Goal: Task Accomplishment & Management: Manage account settings

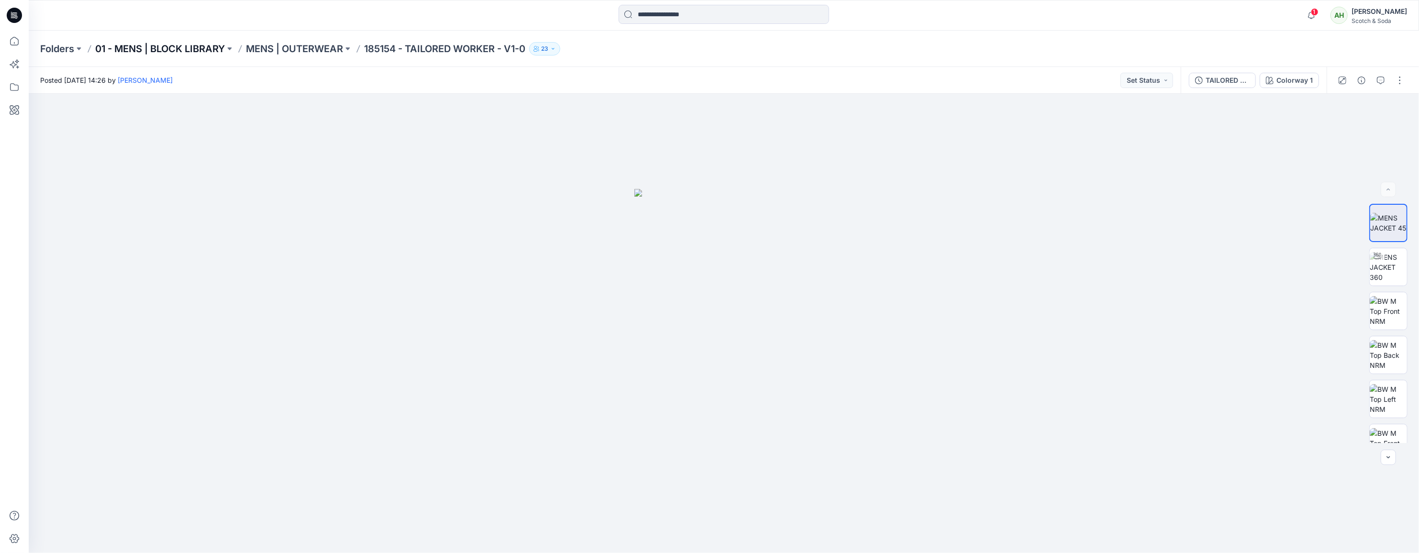
click at [188, 51] on p "01 - MENS | BLOCK LIBRARY" at bounding box center [160, 48] width 130 height 13
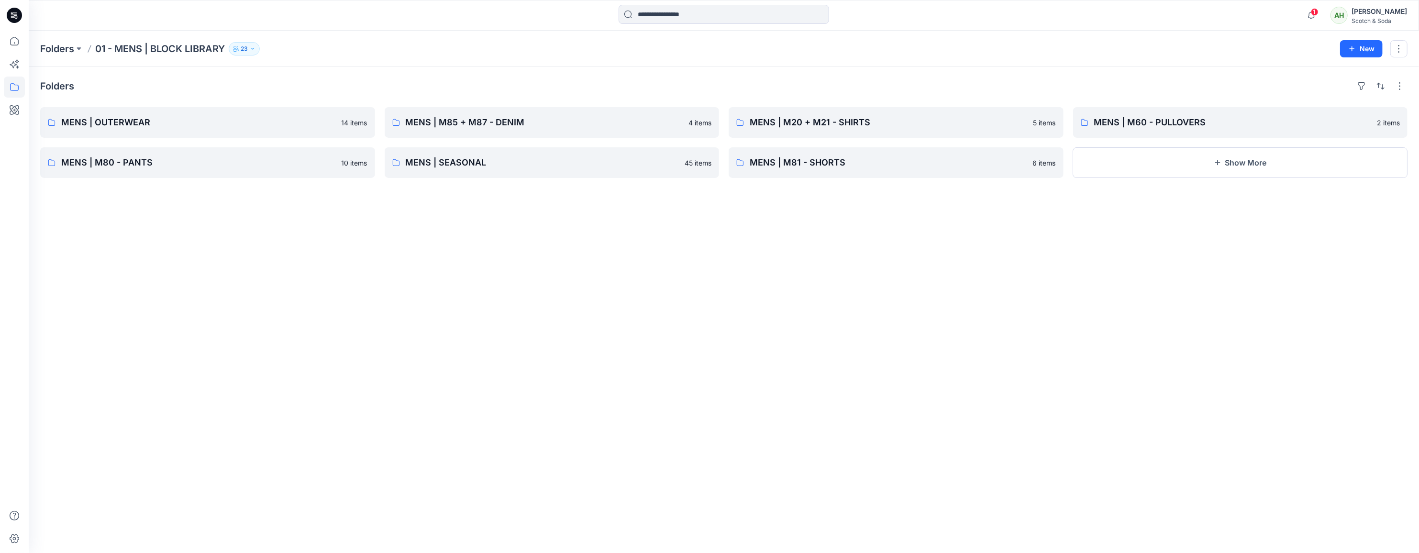
click at [1017, 21] on div "Scotch & Soda" at bounding box center [1379, 20] width 55 height 7
click at [1017, 122] on p "Organization Settings" at bounding box center [1315, 128] width 68 height 18
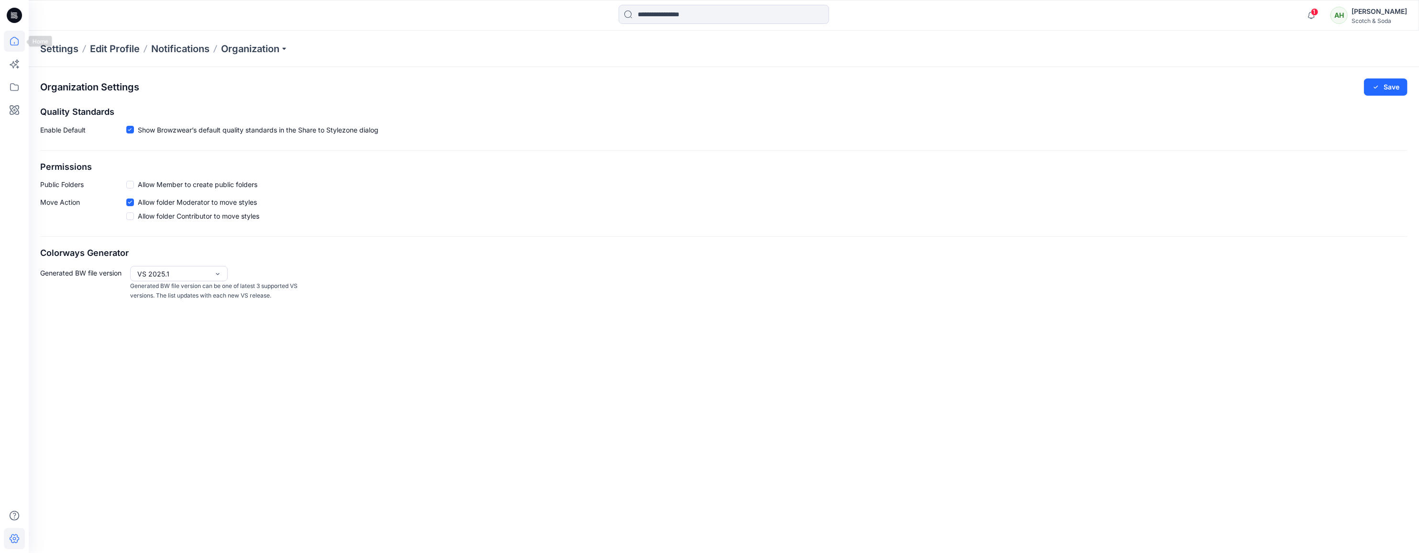
click at [14, 42] on icon at bounding box center [14, 41] width 21 height 21
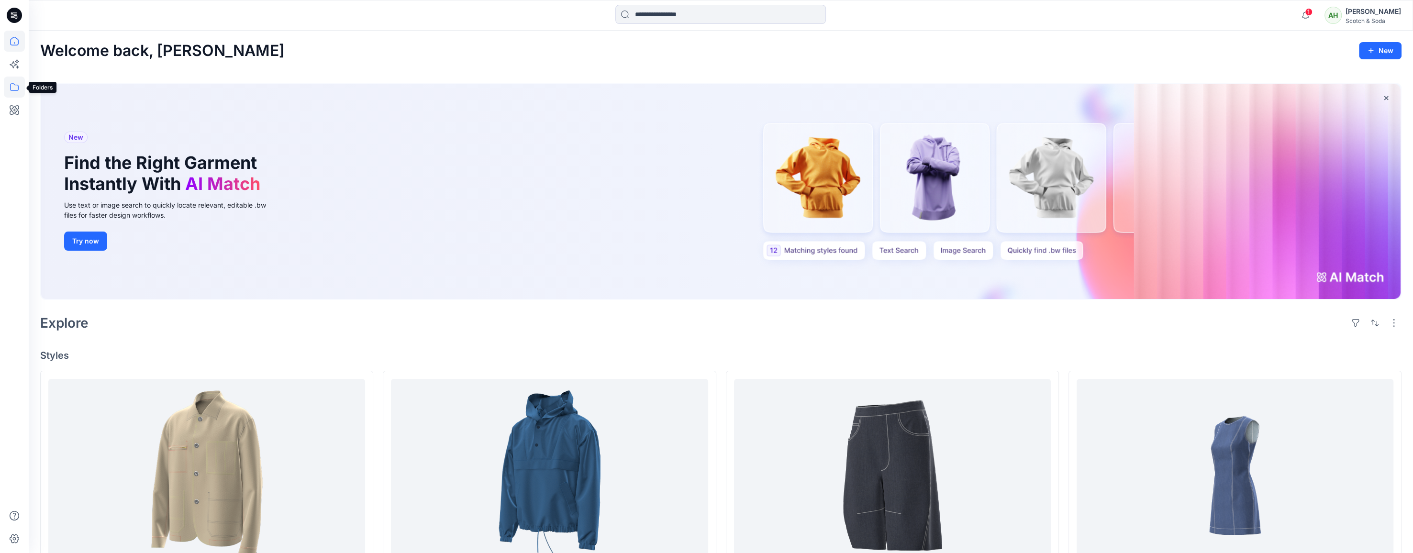
click at [16, 84] on icon at bounding box center [14, 87] width 21 height 21
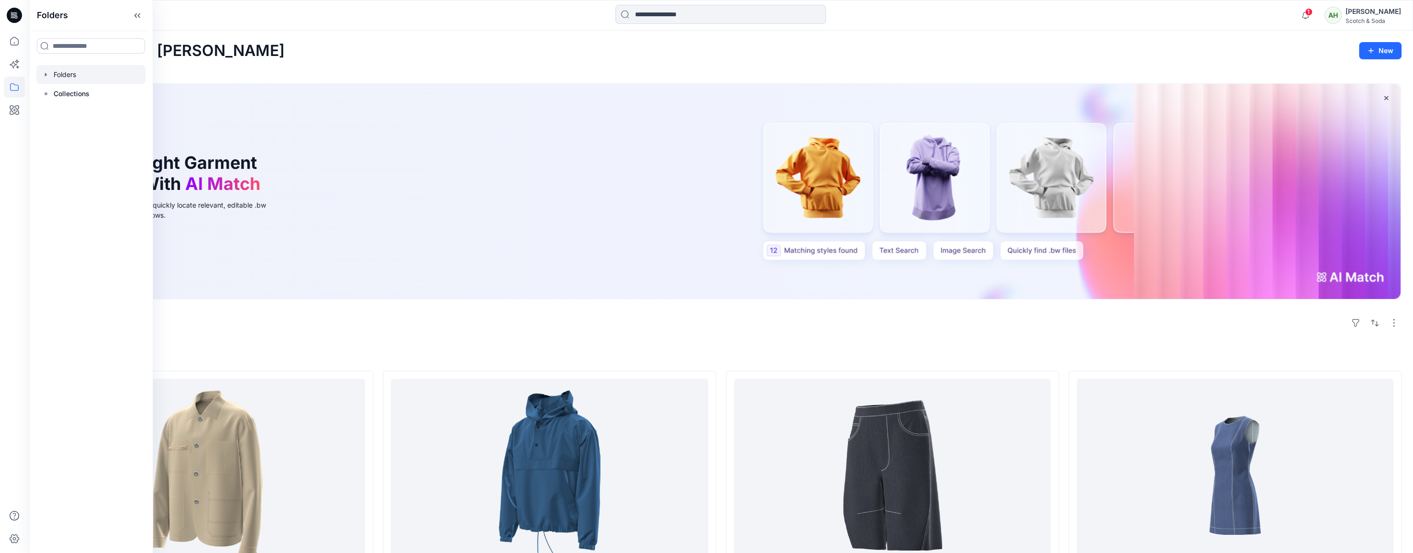
click at [56, 69] on div at bounding box center [90, 74] width 109 height 19
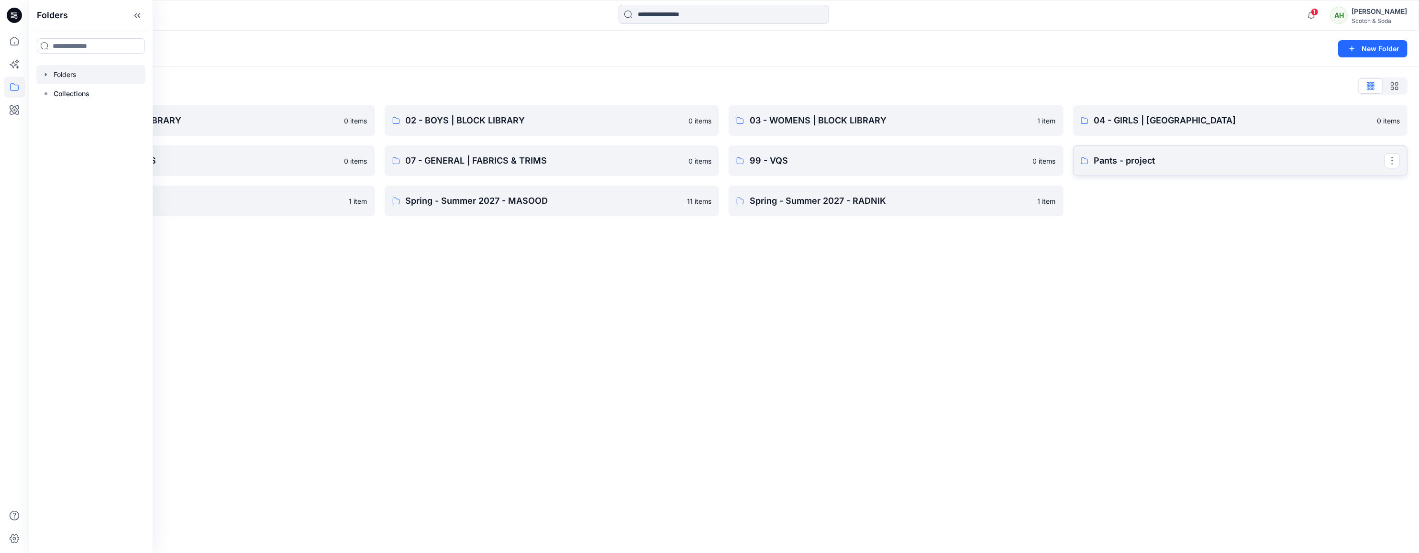
click at [1017, 165] on p "Pants - project" at bounding box center [1239, 160] width 291 height 13
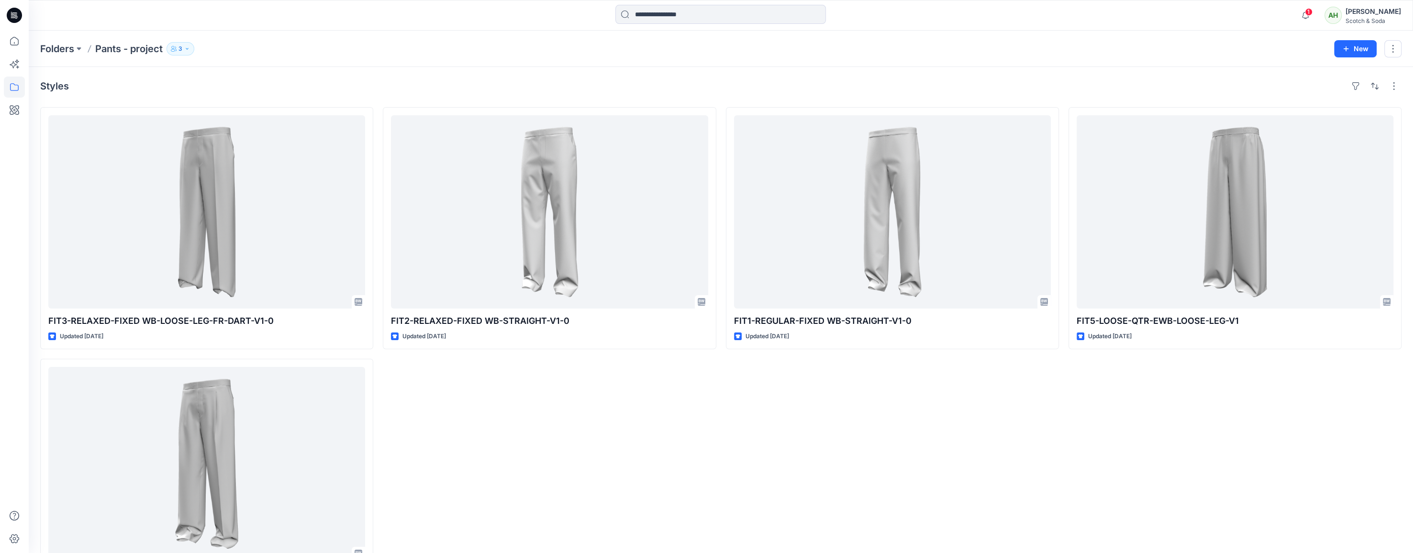
click at [190, 50] on button "3" at bounding box center [180, 48] width 28 height 13
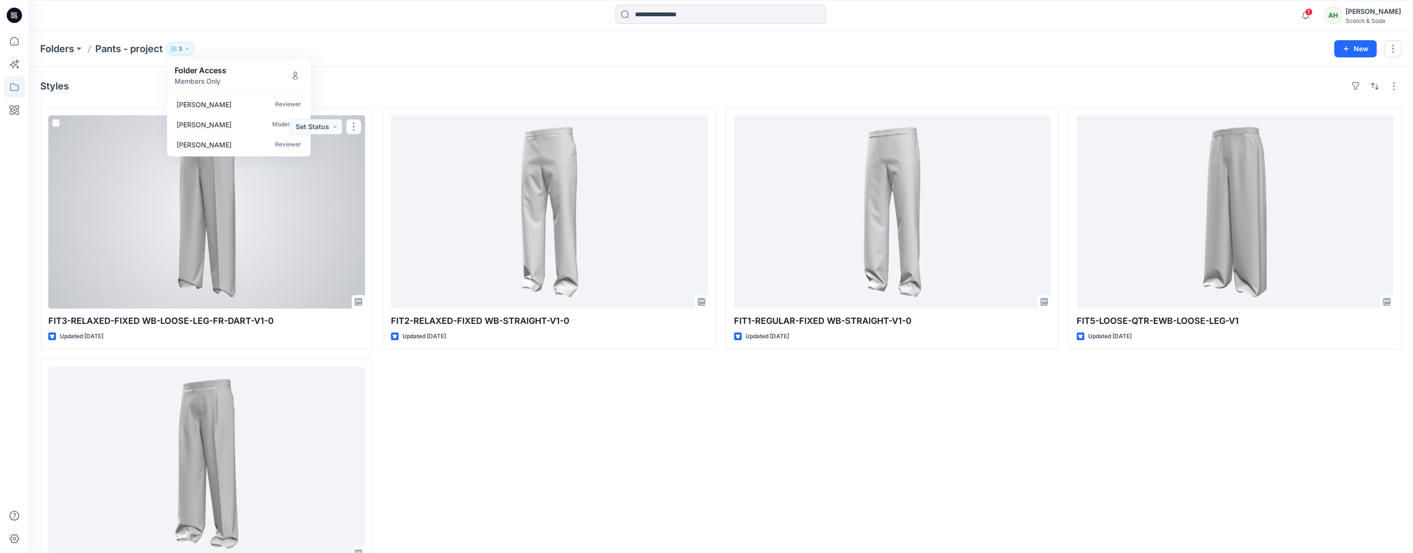
click at [226, 226] on div at bounding box center [206, 211] width 317 height 193
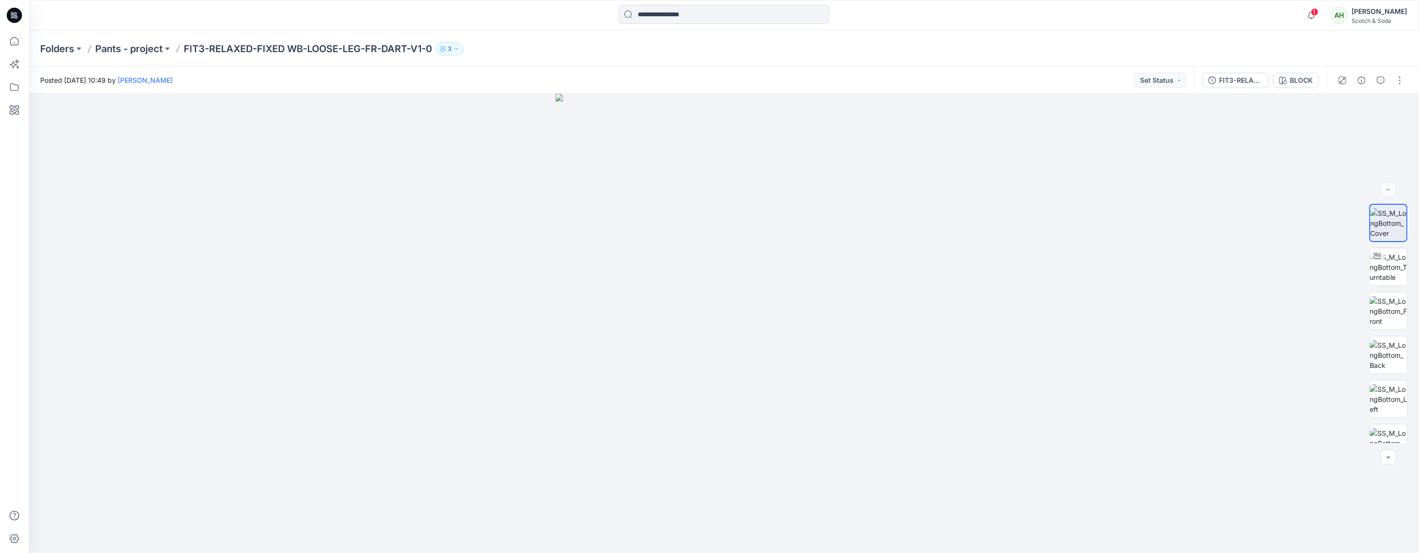
click at [1017, 36] on div "Folders Pants - project FIT3-RELAXED-FIXED WB-LOOSE-LEG-FR-DART-V1-0 3" at bounding box center [724, 49] width 1390 height 36
click at [1017, 12] on div "[PERSON_NAME]" at bounding box center [1379, 11] width 55 height 11
click at [1017, 129] on p "Organization Settings" at bounding box center [1315, 128] width 68 height 18
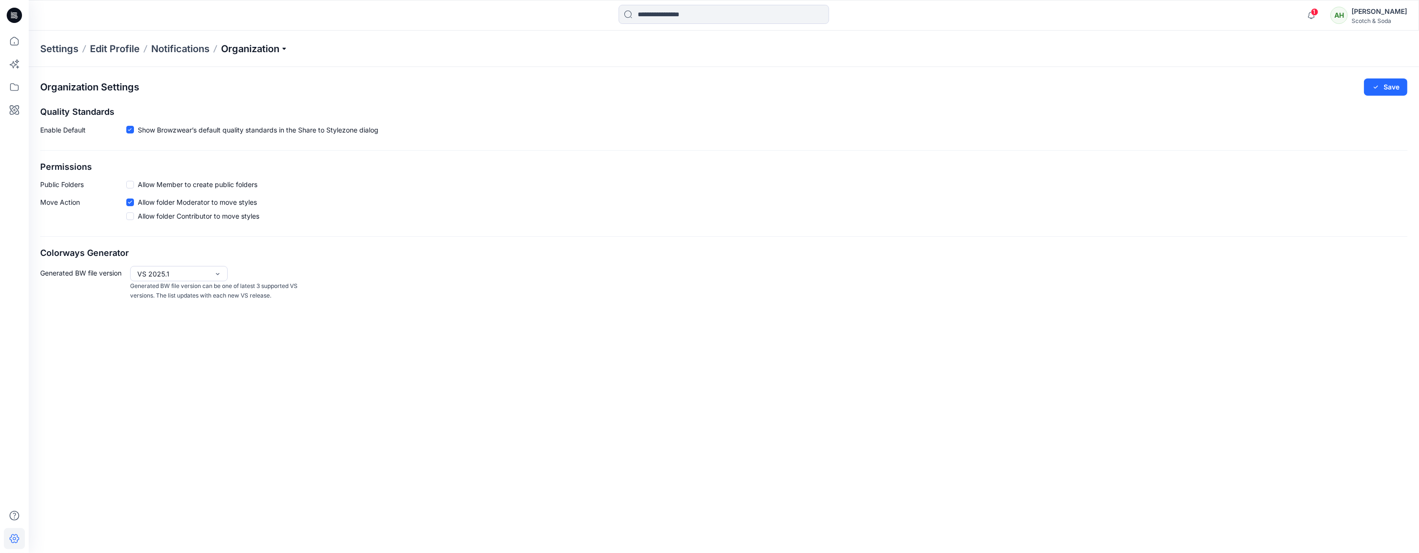
click at [269, 46] on p "Organization" at bounding box center [254, 48] width 67 height 13
click at [239, 72] on link "Invite/Edit Users" at bounding box center [256, 70] width 140 height 19
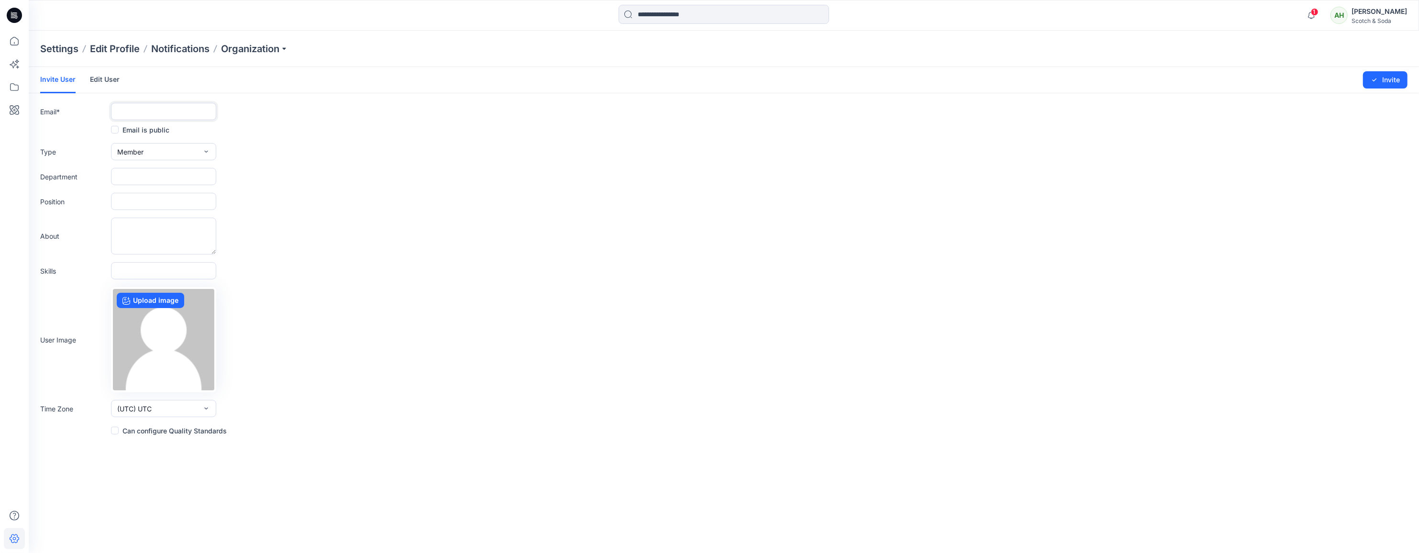
click at [145, 113] on input "text" at bounding box center [163, 111] width 105 height 17
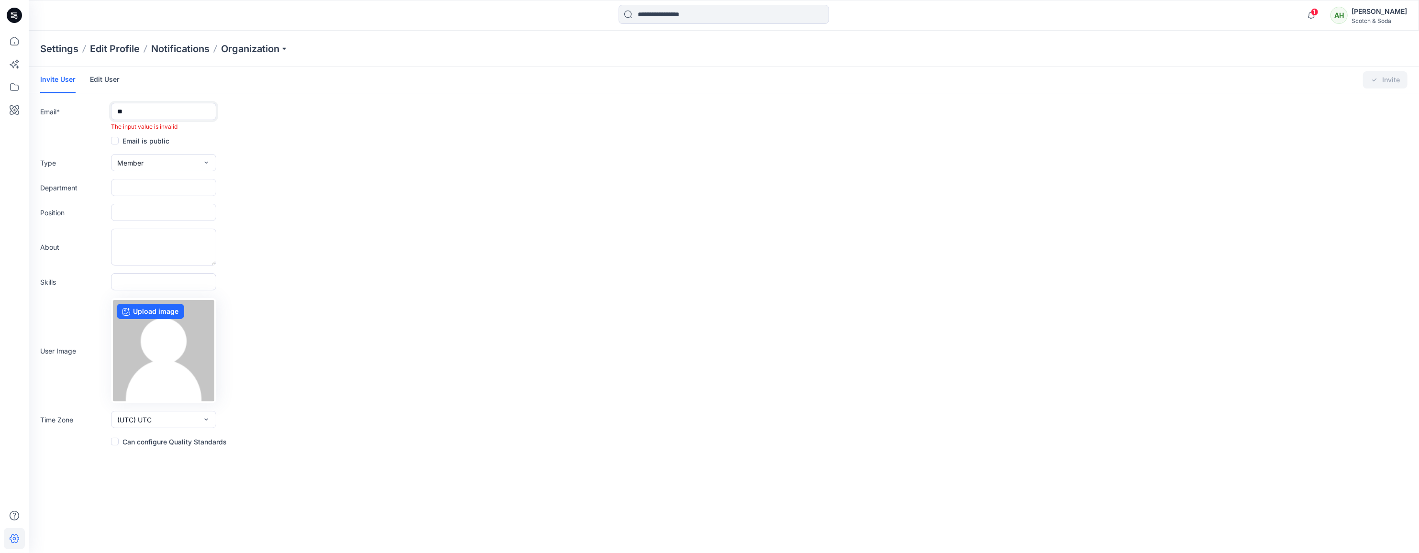
drag, startPoint x: 127, startPoint y: 111, endPoint x: 116, endPoint y: 111, distance: 10.5
click at [116, 111] on input "**" at bounding box center [163, 111] width 105 height 17
paste input "**********"
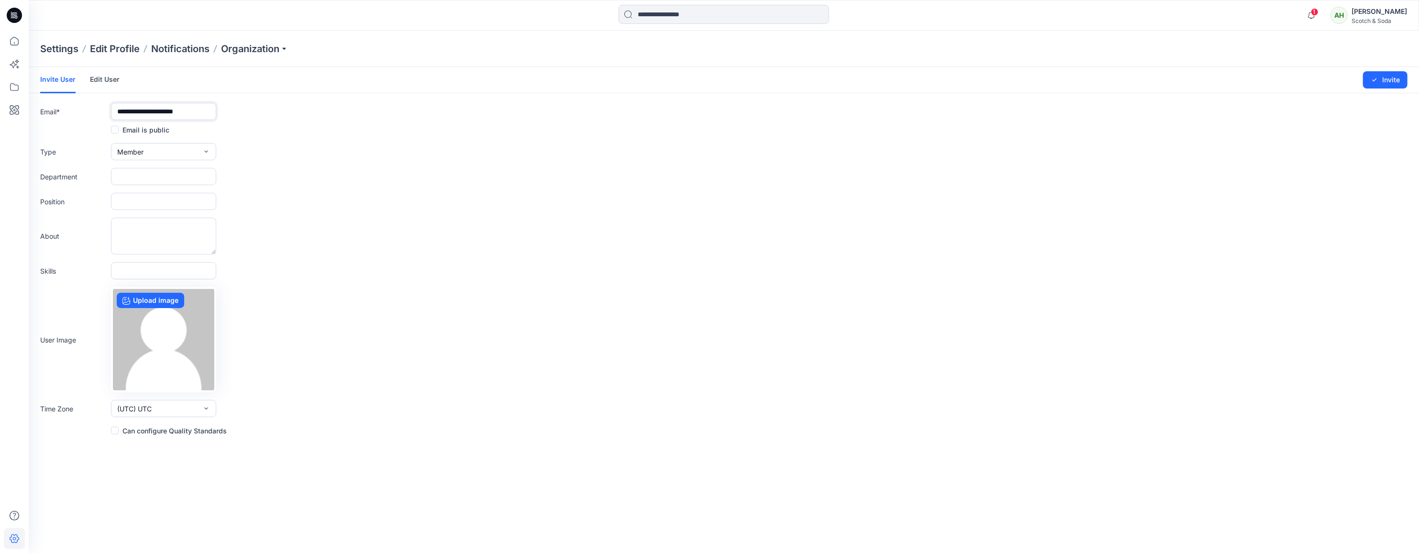
type input "**********"
click at [170, 152] on button "Member" at bounding box center [163, 151] width 105 height 17
click at [157, 169] on button "External" at bounding box center [163, 173] width 101 height 19
click at [142, 174] on input "text" at bounding box center [163, 176] width 105 height 17
type input "**"
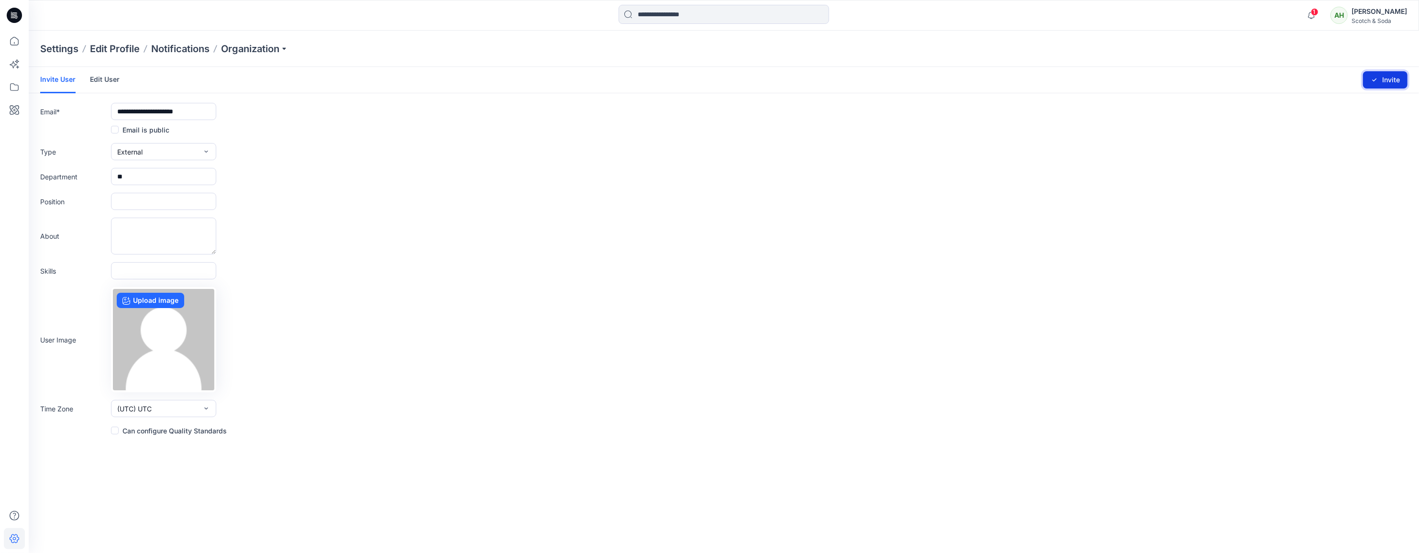
click at [1017, 79] on button "Invite" at bounding box center [1385, 79] width 44 height 17
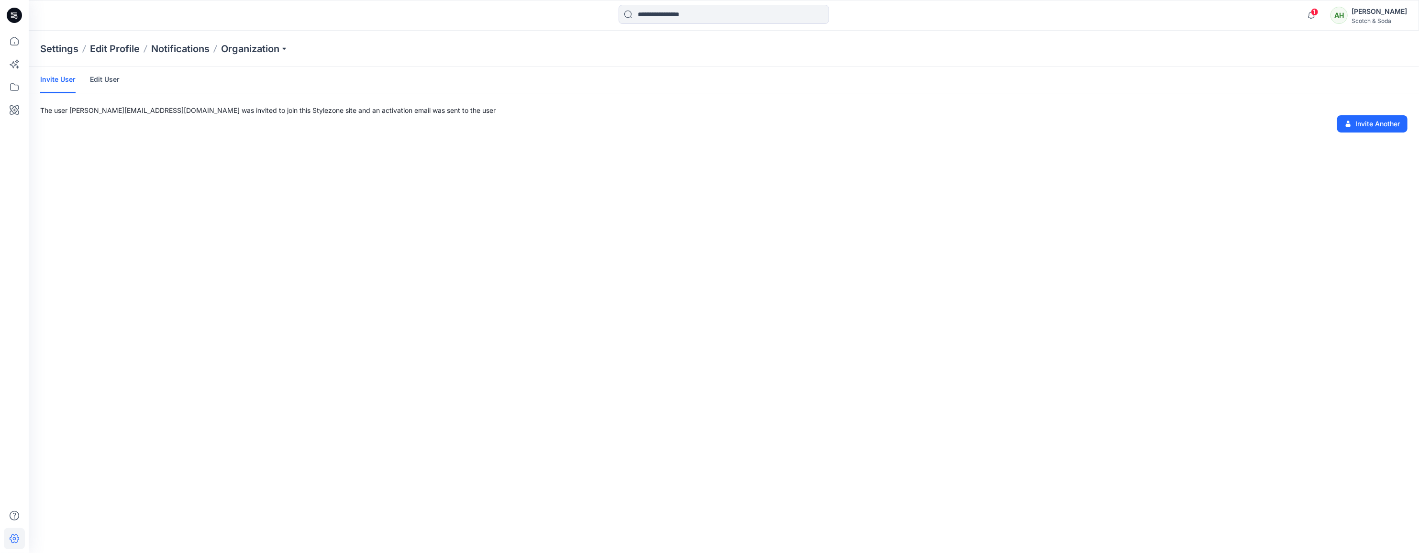
click at [1017, 12] on div "[PERSON_NAME]" at bounding box center [1379, 11] width 55 height 11
click at [1017, 132] on p "Organization Settings" at bounding box center [1315, 128] width 68 height 18
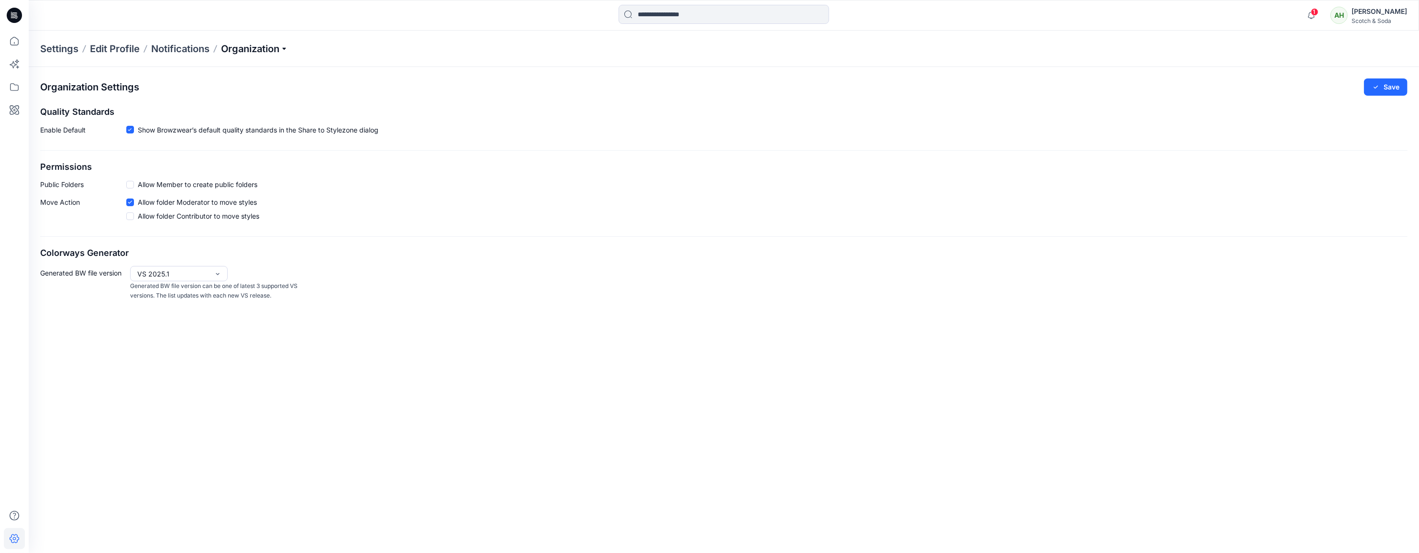
click at [258, 45] on p "Organization" at bounding box center [254, 48] width 67 height 13
click at [224, 165] on link "User Roles" at bounding box center [256, 166] width 140 height 19
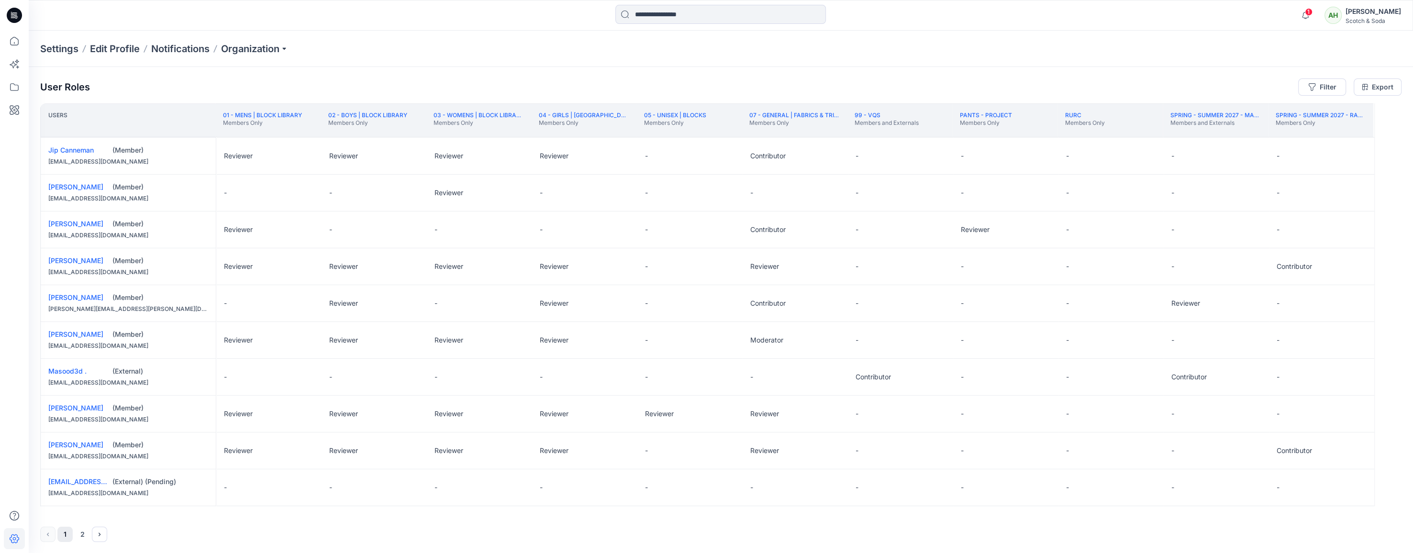
scroll to position [552, 0]
click at [305, 480] on button "Edit Role" at bounding box center [305, 486] width 17 height 17
click at [241, 427] on button "Reviewer" at bounding box center [260, 428] width 103 height 17
click at [414, 480] on button "Edit Role" at bounding box center [410, 486] width 17 height 17
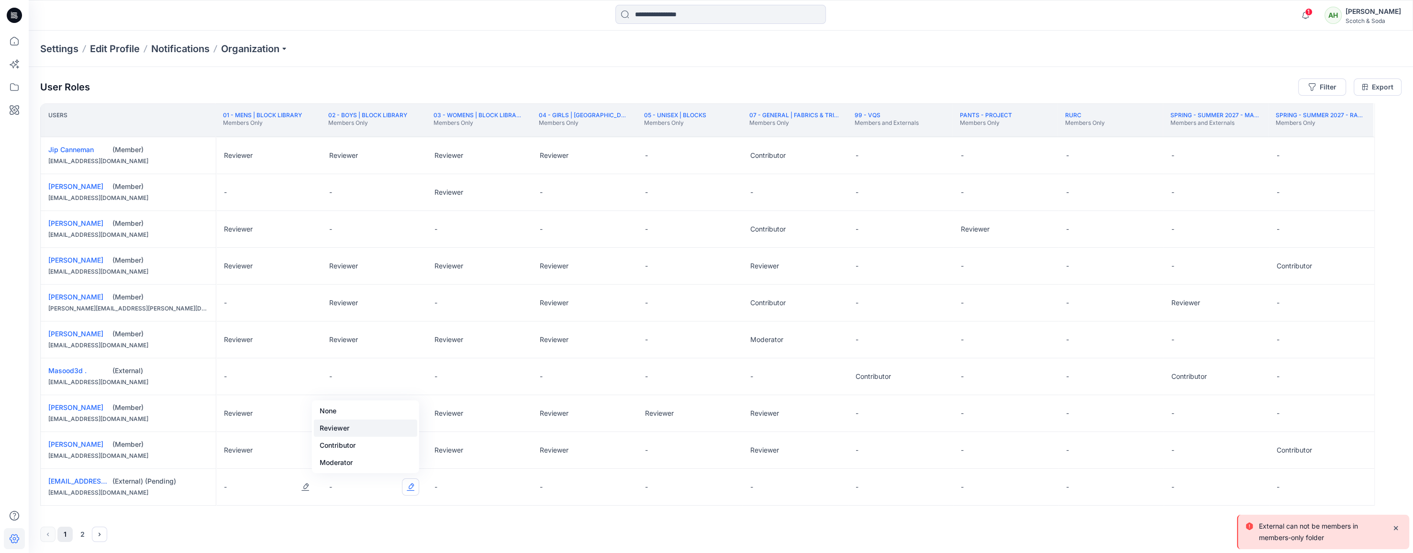
click at [360, 429] on button "Reviewer" at bounding box center [365, 428] width 103 height 17
click at [75, 477] on link "[EMAIL_ADDRESS][DOMAIN_NAME]" at bounding box center [105, 481] width 115 height 8
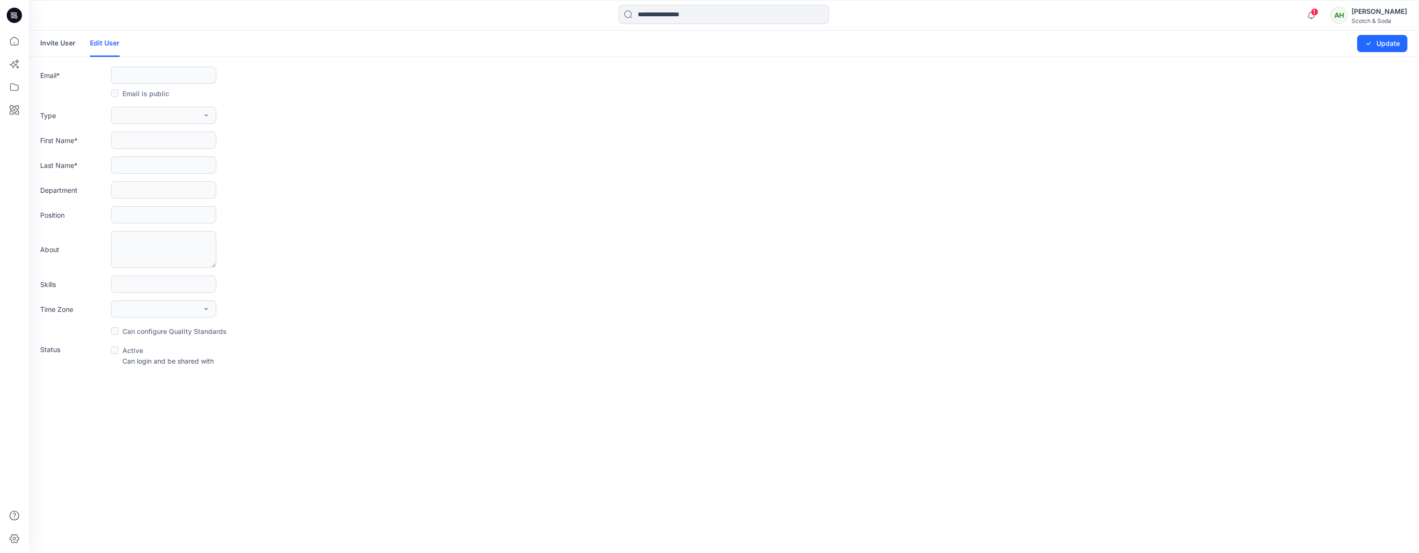
type input "**********"
type input "**"
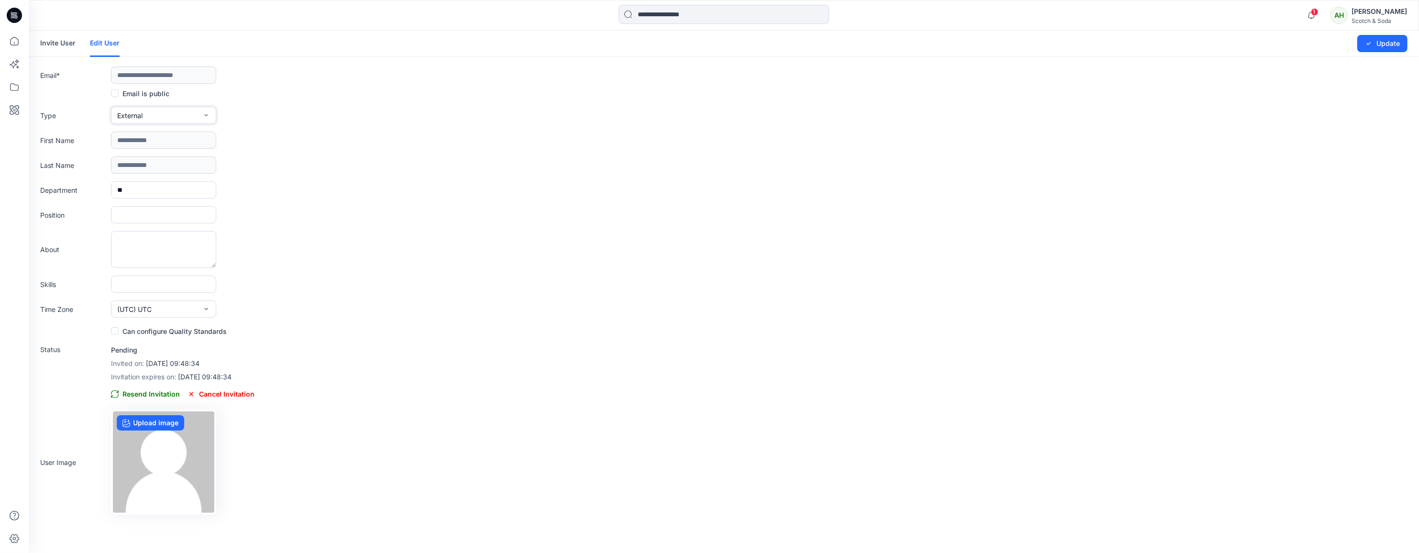
click at [189, 112] on button "External" at bounding box center [163, 115] width 105 height 17
click at [142, 154] on span "Member" at bounding box center [132, 157] width 26 height 10
click at [1017, 44] on button "Update" at bounding box center [1382, 43] width 50 height 17
click at [1017, 12] on div "[PERSON_NAME]" at bounding box center [1379, 11] width 55 height 11
click at [1017, 125] on p "Organization Settings" at bounding box center [1315, 128] width 68 height 18
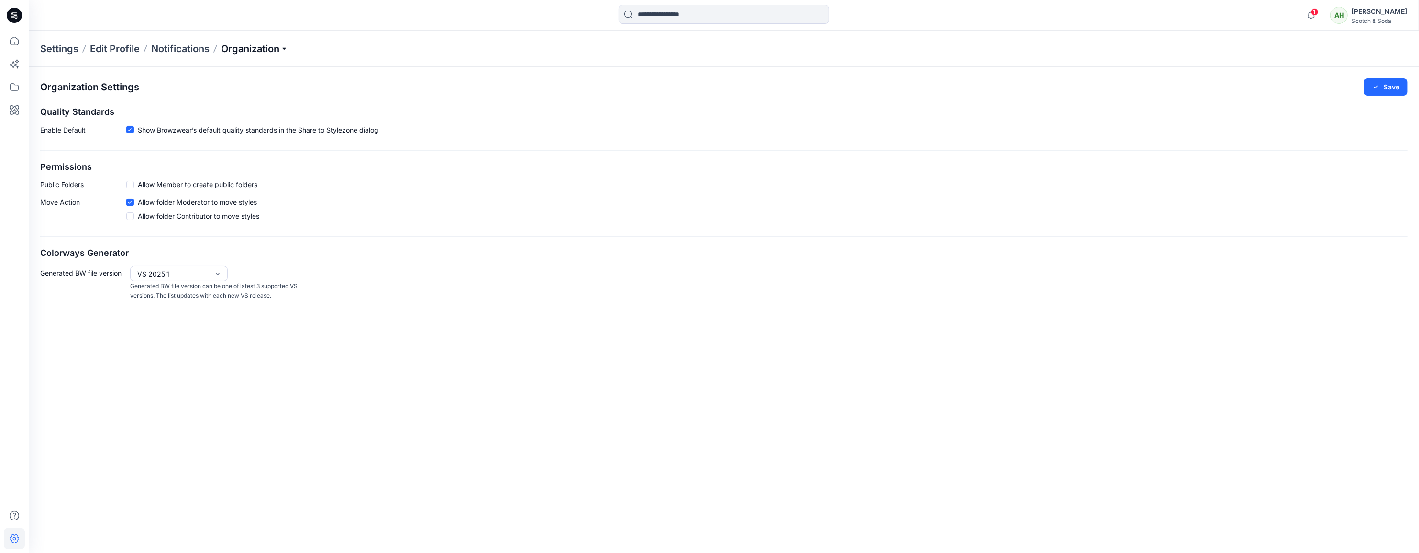
click at [257, 46] on p "Organization" at bounding box center [254, 48] width 67 height 13
click at [244, 144] on link "Organization Settings" at bounding box center [256, 147] width 140 height 19
click at [260, 46] on p "Organization" at bounding box center [254, 48] width 67 height 13
click at [241, 165] on link "User Roles" at bounding box center [256, 166] width 140 height 19
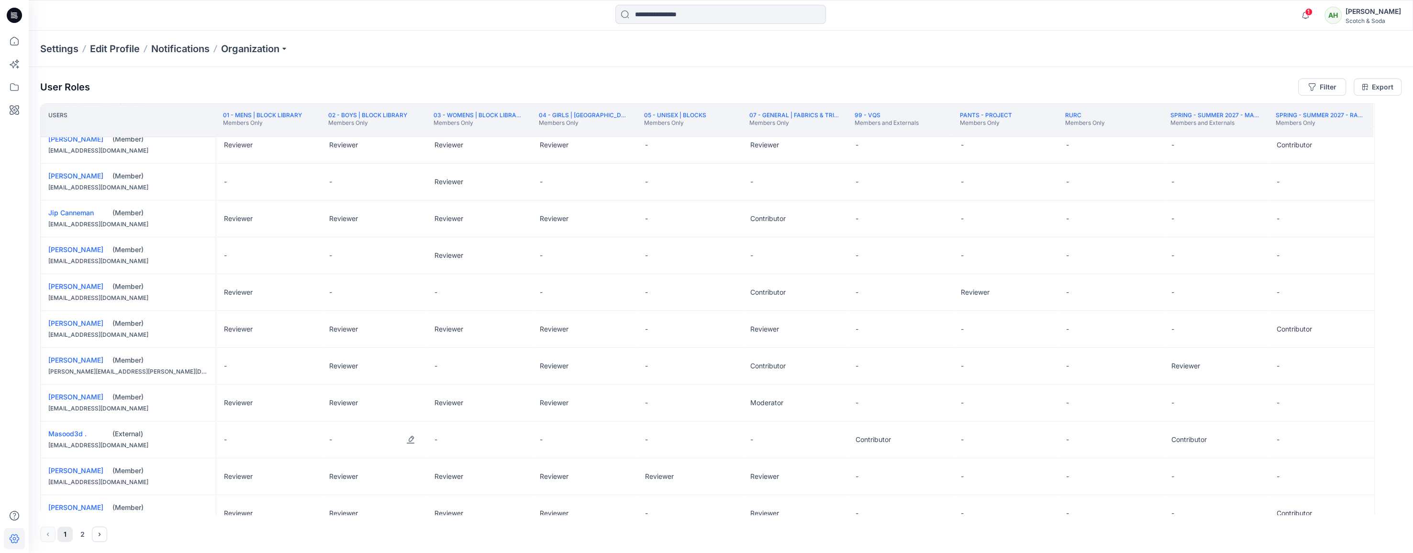
scroll to position [552, 0]
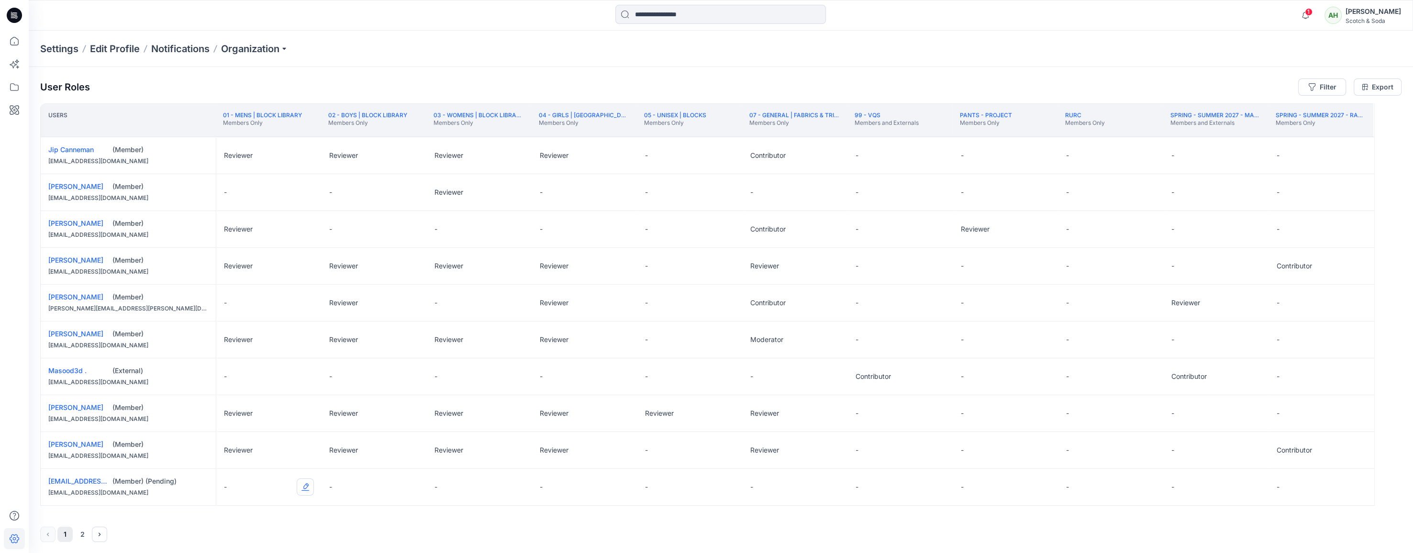
click at [307, 480] on button "Edit Role" at bounding box center [305, 486] width 17 height 17
click at [244, 432] on button "Reviewer" at bounding box center [260, 428] width 103 height 17
click at [410, 480] on button "Edit Role" at bounding box center [410, 486] width 17 height 17
click at [369, 432] on button "Reviewer" at bounding box center [365, 428] width 103 height 17
click at [514, 480] on button "Edit Role" at bounding box center [515, 486] width 17 height 17
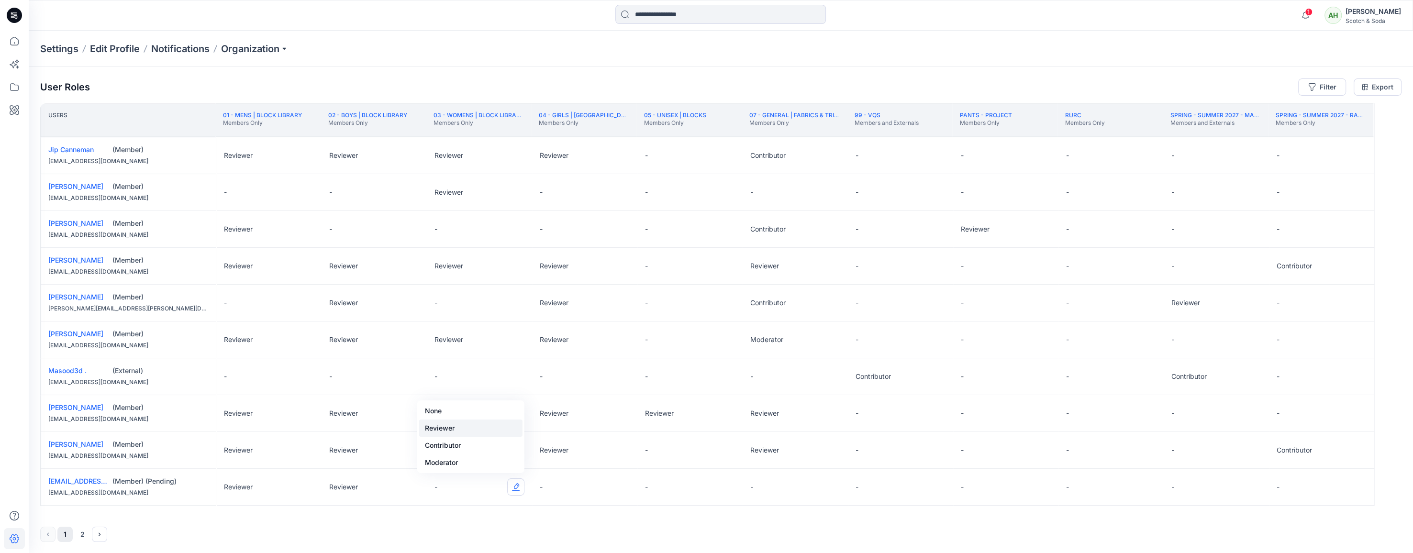
click at [437, 425] on button "Reviewer" at bounding box center [470, 428] width 103 height 17
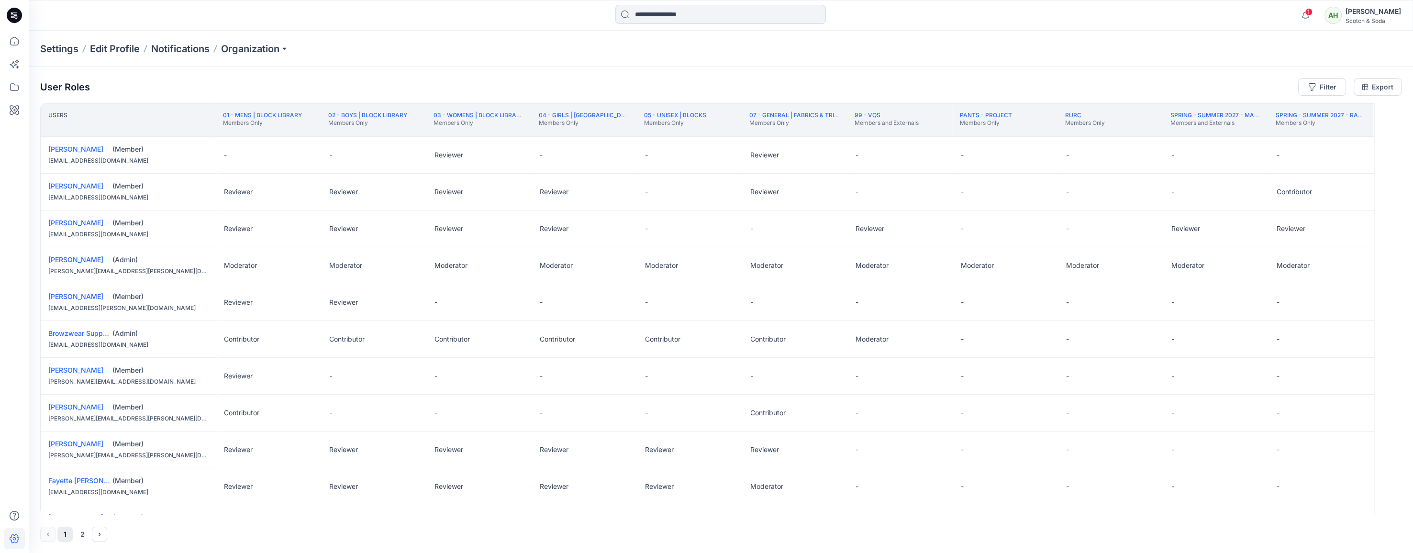
scroll to position [0, 0]
click at [510, 302] on button "Edit Role" at bounding box center [515, 302] width 17 height 17
click at [462, 342] on button "Reviewer" at bounding box center [470, 341] width 103 height 17
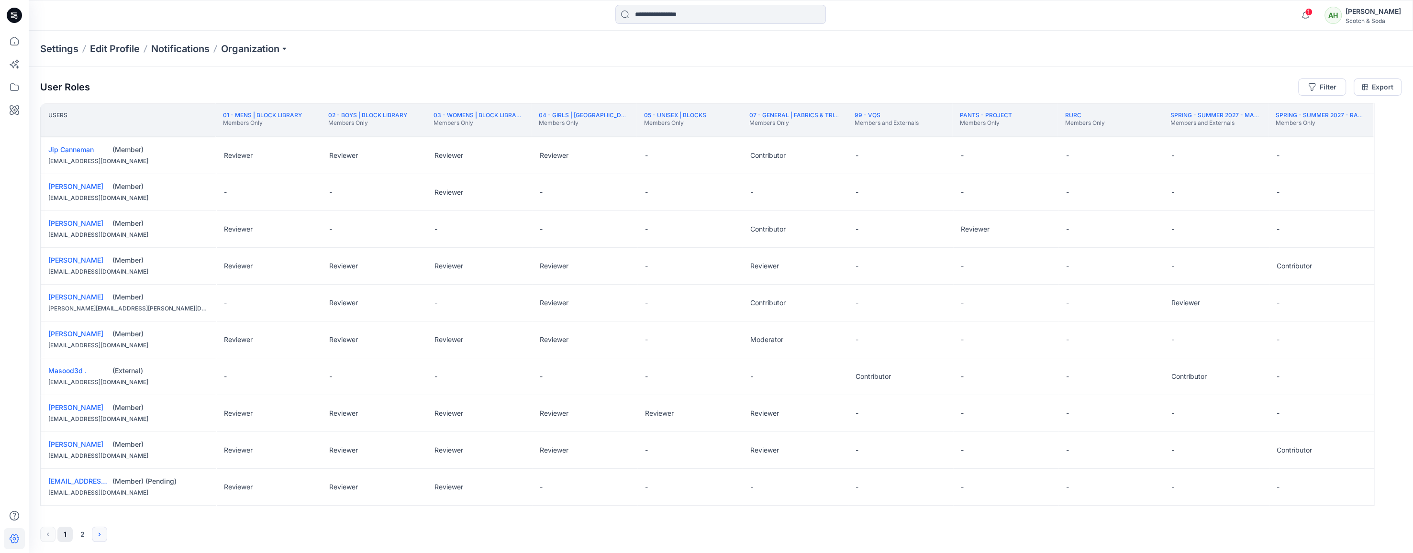
click at [99, 480] on icon "Next" at bounding box center [100, 534] width 2 height 3
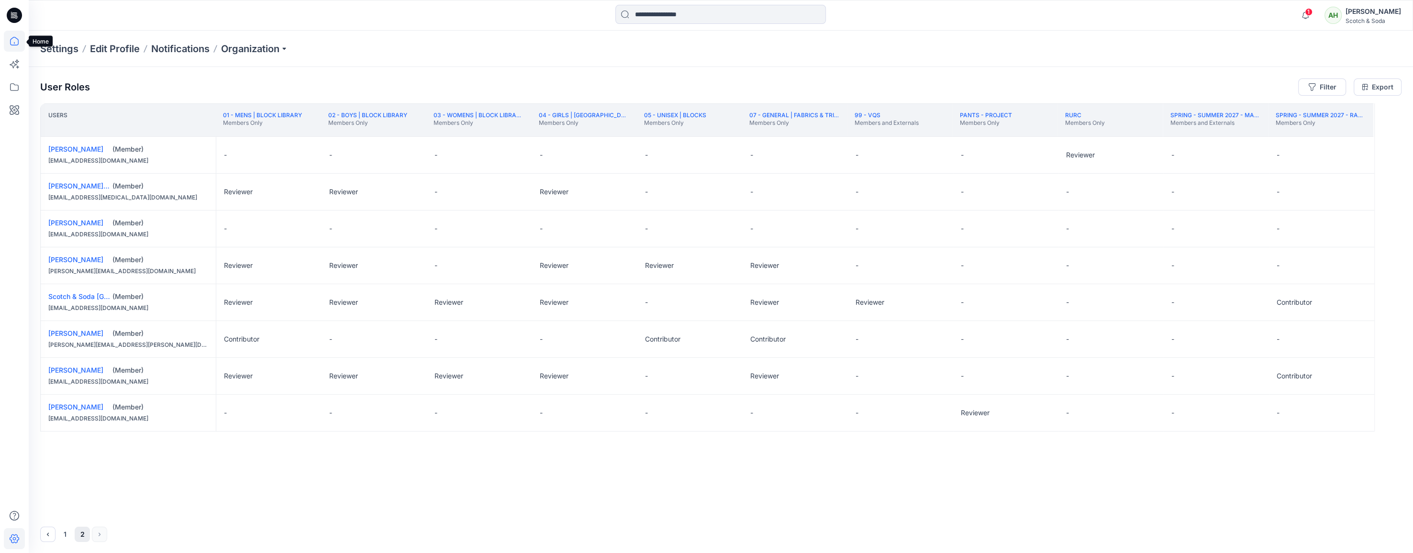
click at [11, 39] on icon at bounding box center [14, 41] width 9 height 9
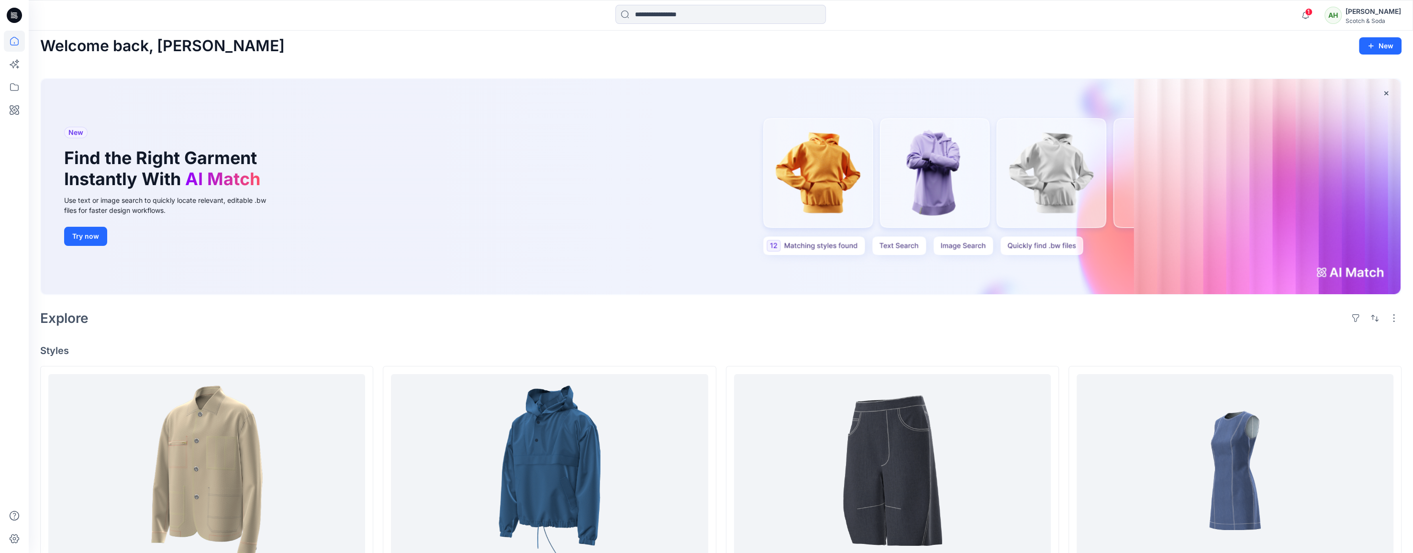
scroll to position [5, 0]
click at [1017, 92] on icon "button" at bounding box center [1386, 92] width 4 height 4
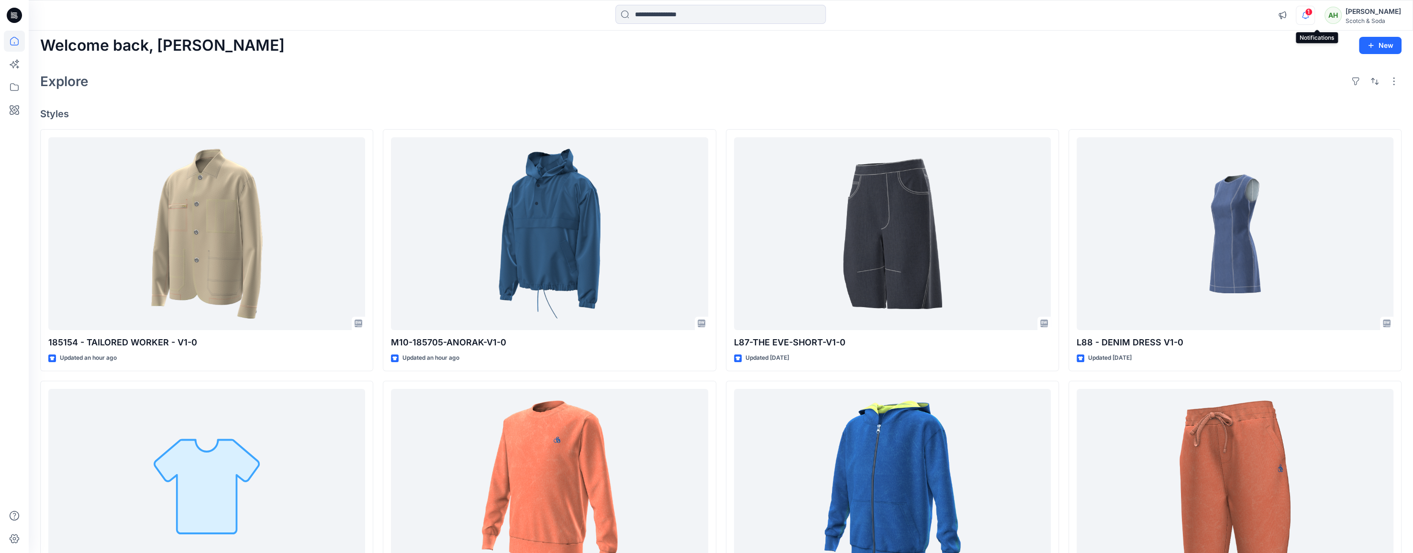
click at [1017, 17] on icon "button" at bounding box center [1305, 15] width 7 height 6
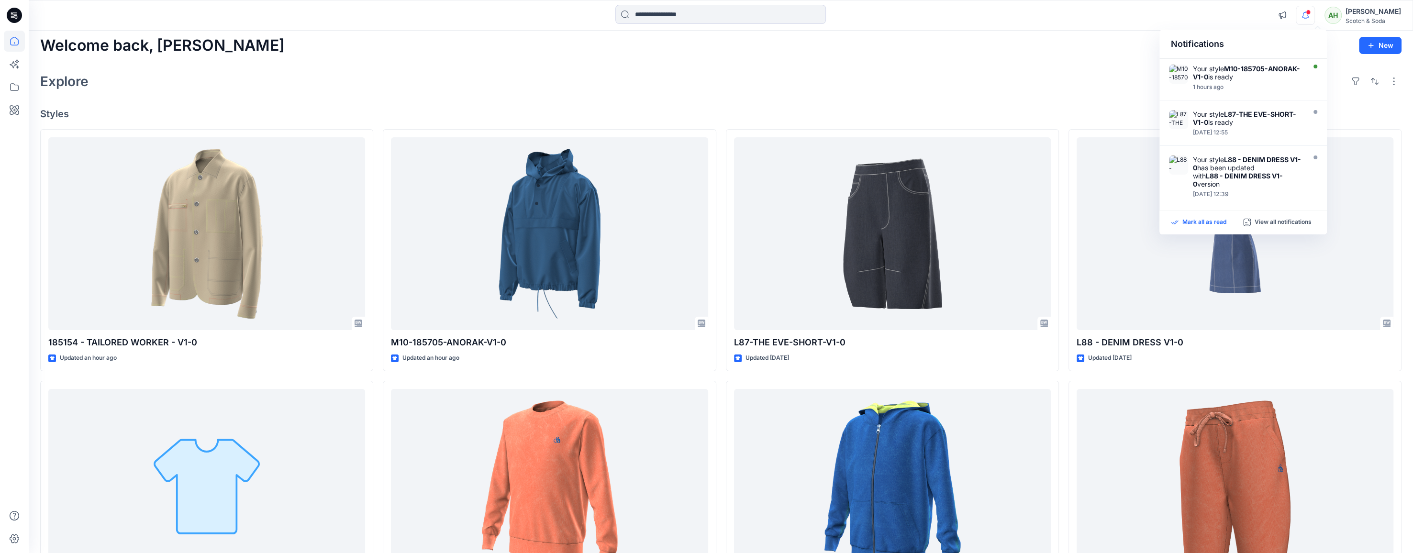
click at [1017, 221] on p "Mark all as read" at bounding box center [1204, 222] width 44 height 9
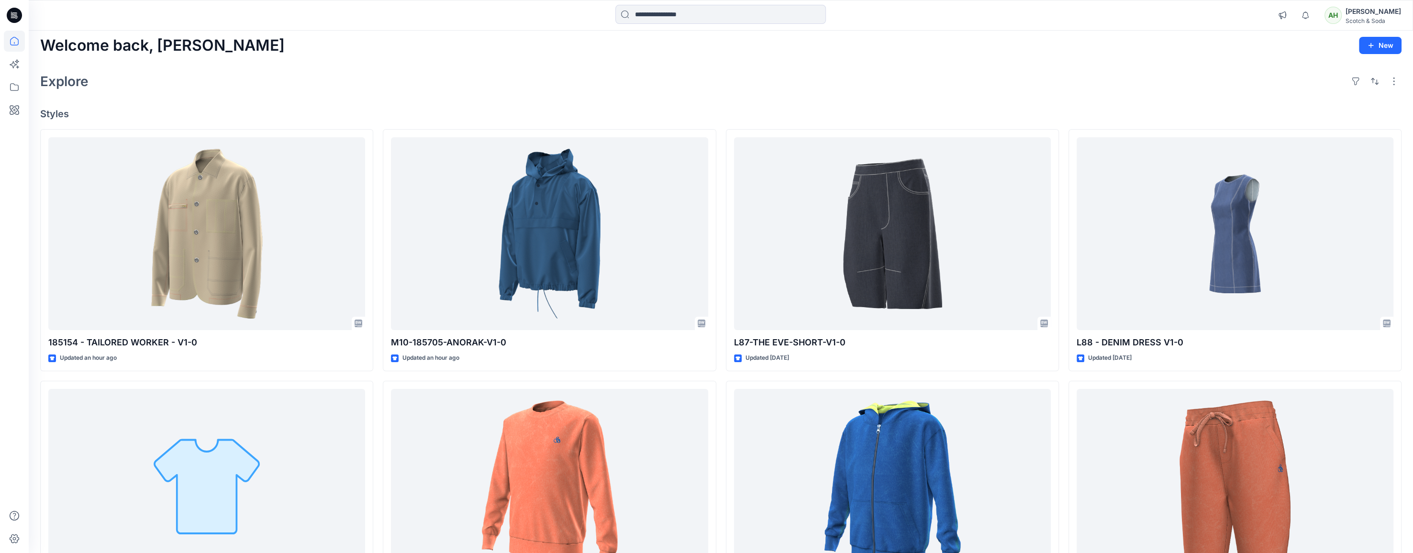
click at [966, 92] on div "Explore" at bounding box center [720, 81] width 1361 height 23
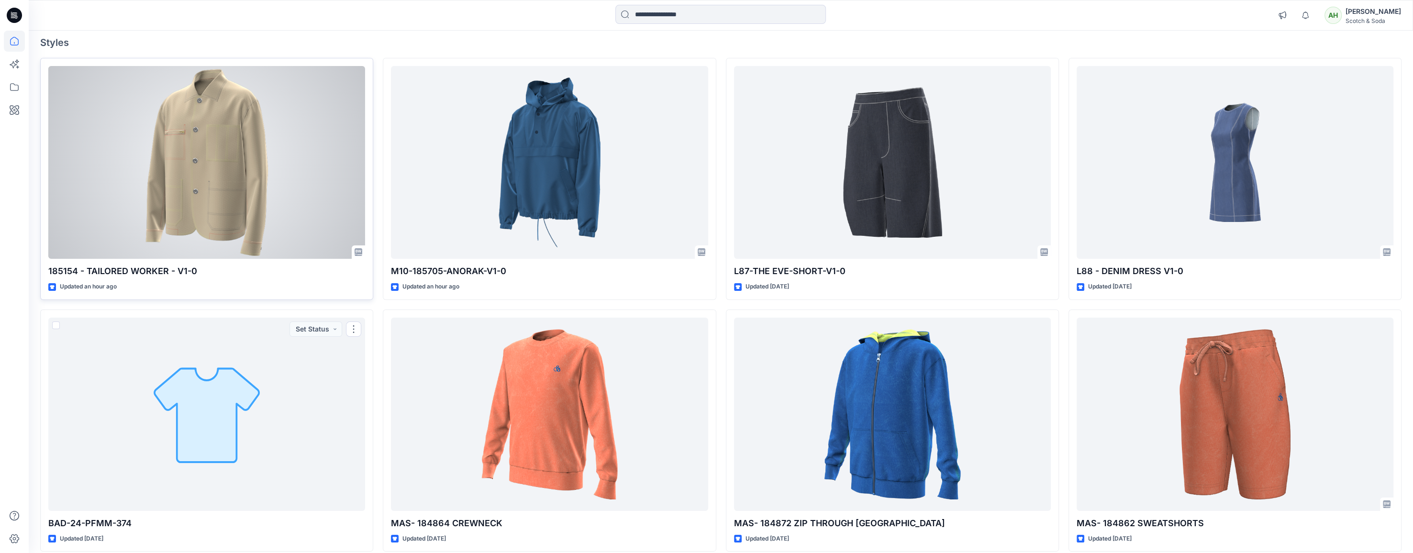
scroll to position [0, 0]
